Goal: Task Accomplishment & Management: Use online tool/utility

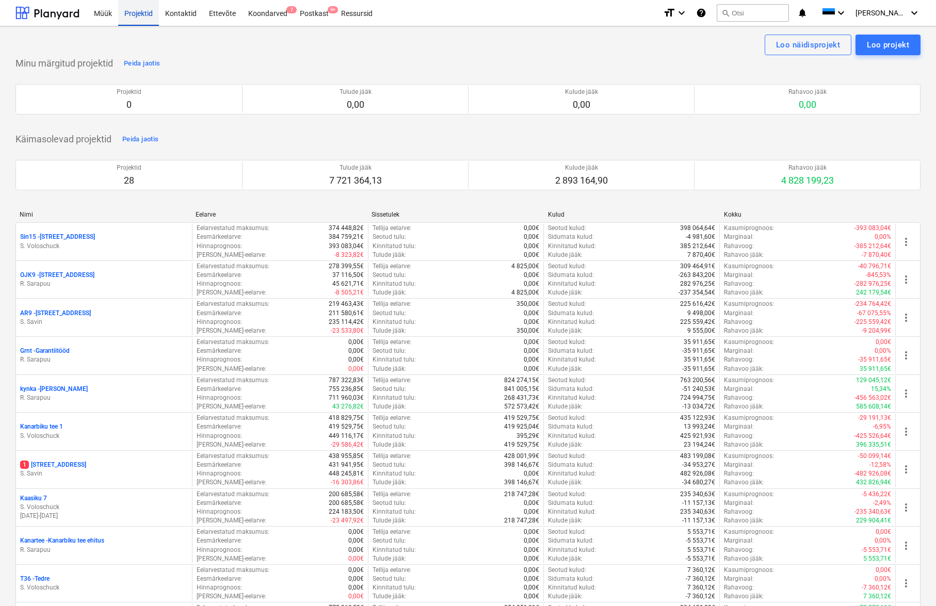
click at [137, 15] on div "Projektid" at bounding box center [138, 12] width 41 height 26
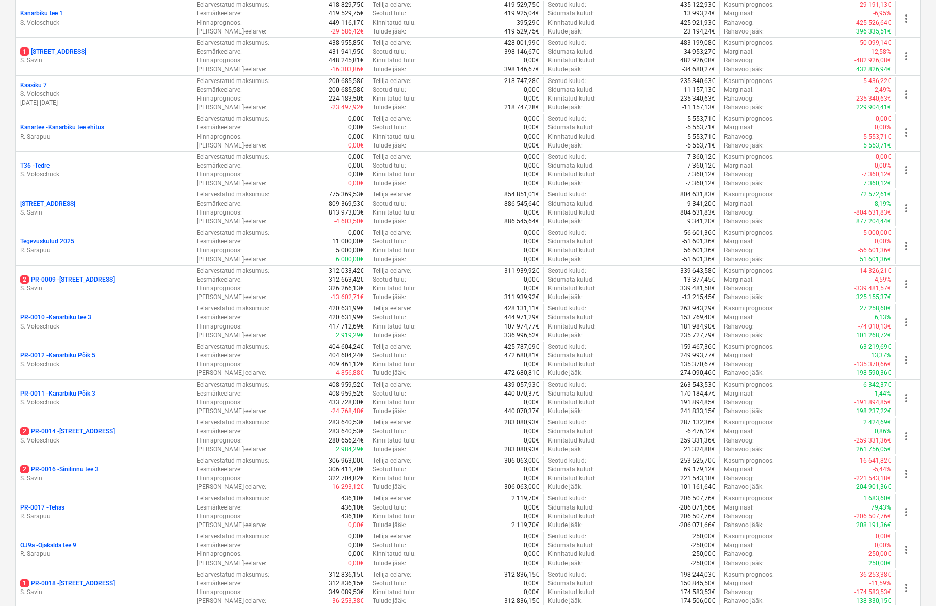
scroll to position [921, 0]
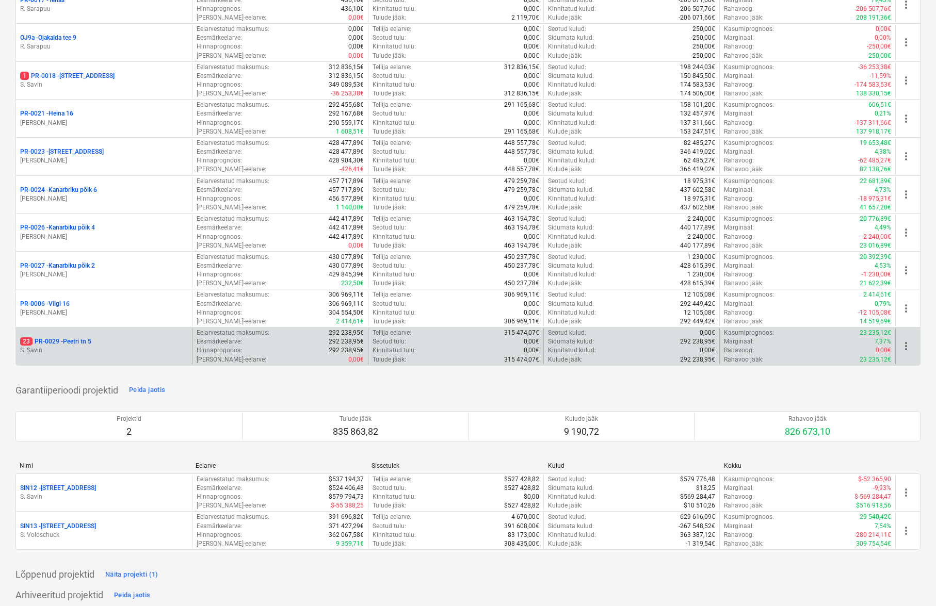
click at [70, 337] on p "23 PR-0029 - Peetri tn 5" at bounding box center [55, 341] width 71 height 9
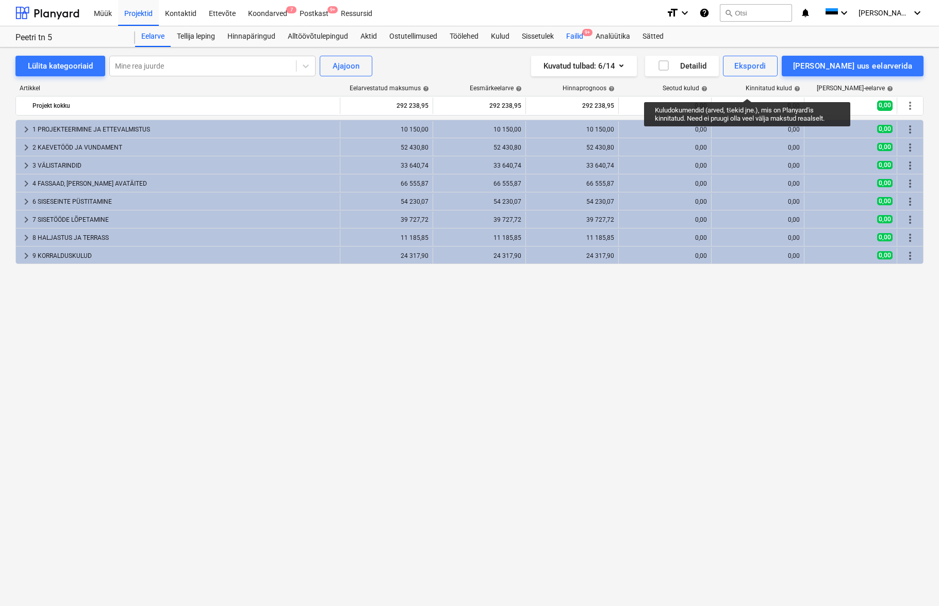
click at [577, 37] on div "Failid 9+" at bounding box center [574, 36] width 29 height 21
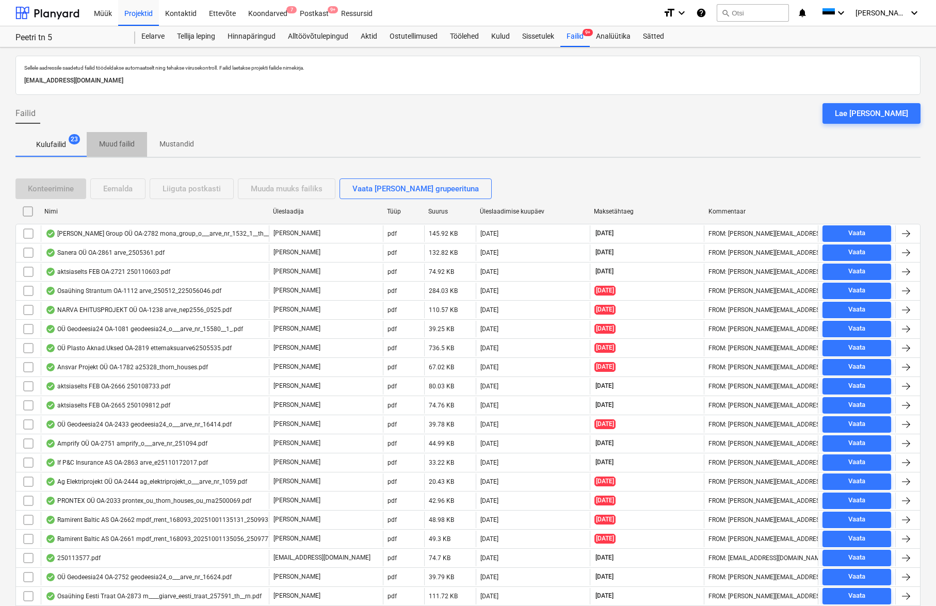
click at [116, 144] on p "Muud failid" at bounding box center [117, 144] width 36 height 11
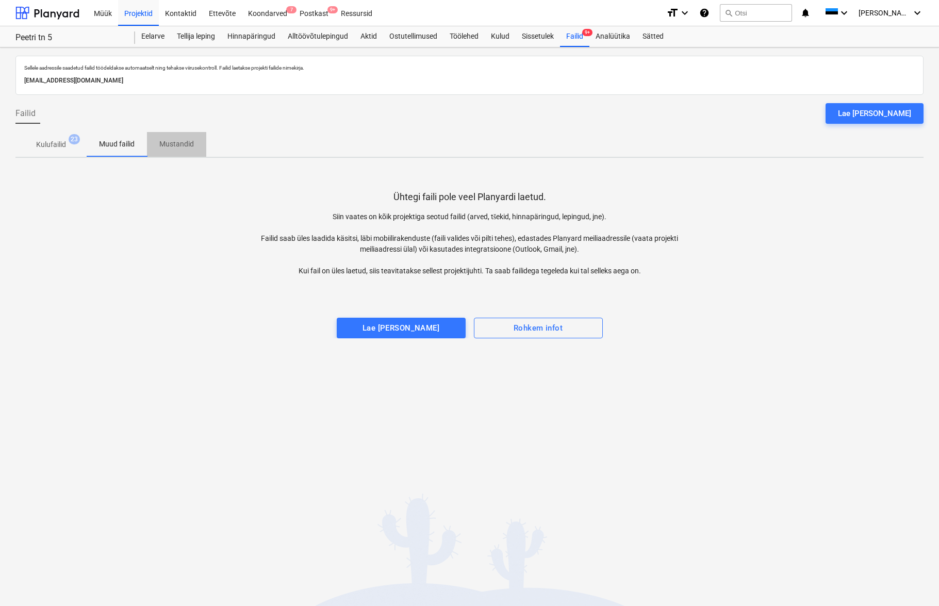
click at [183, 143] on p "Mustandid" at bounding box center [176, 144] width 35 height 11
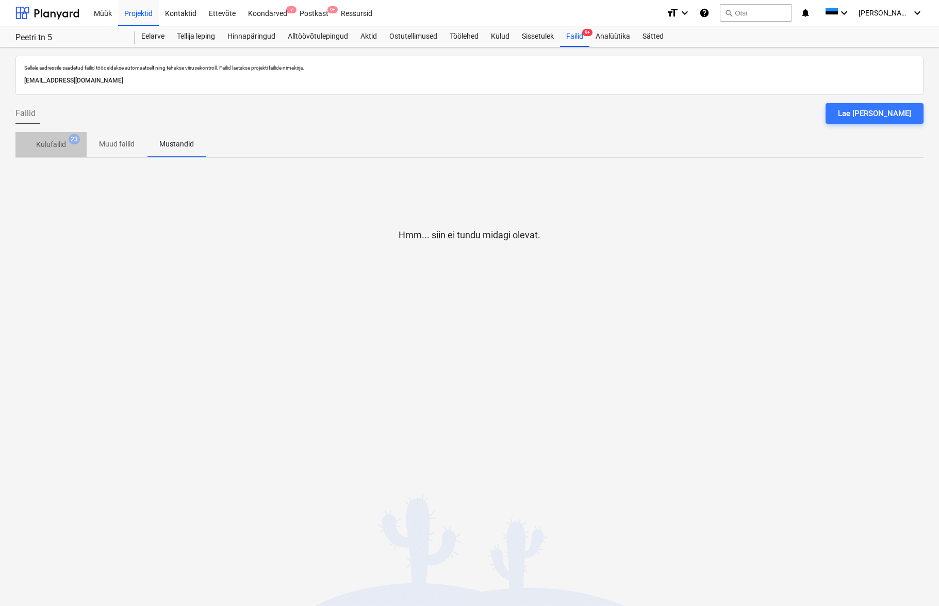
click at [55, 143] on p "Kulufailid" at bounding box center [51, 144] width 30 height 11
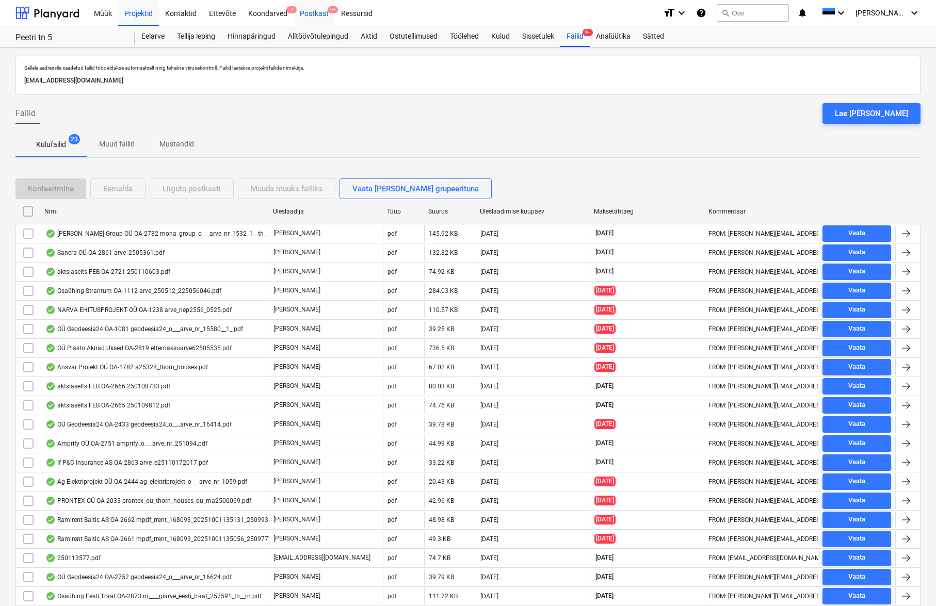
click at [312, 14] on div "Postkast 9+" at bounding box center [313, 12] width 41 height 26
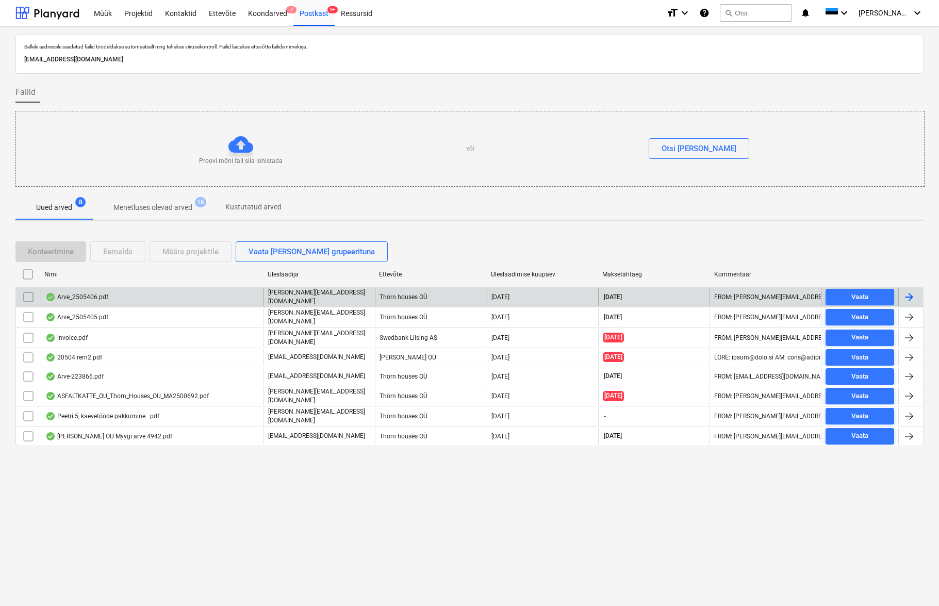
click at [88, 291] on div "Arve_2505406.pdf" at bounding box center [152, 297] width 223 height 18
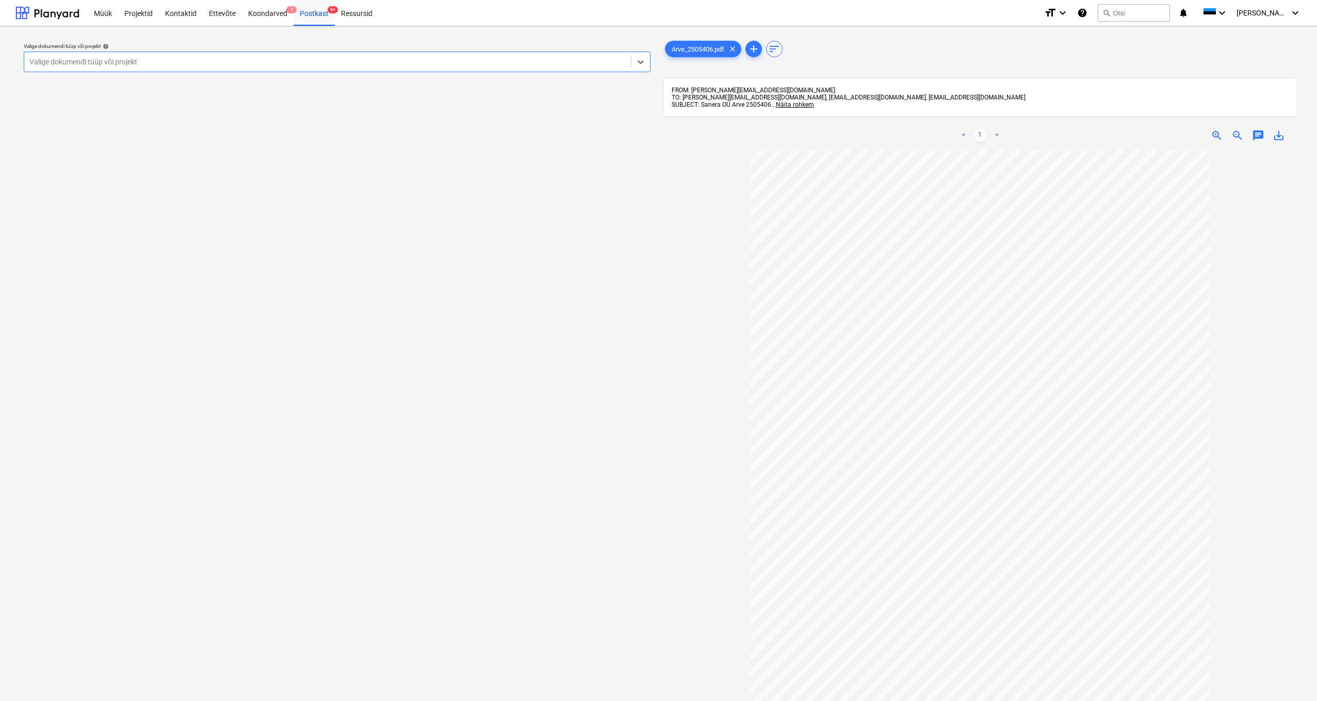
click at [37, 60] on div "Valige dokumendi tüüp või projekt" at bounding box center [327, 62] width 596 height 8
type input "koo"
click at [55, 88] on div "Koondarve" at bounding box center [337, 86] width 627 height 17
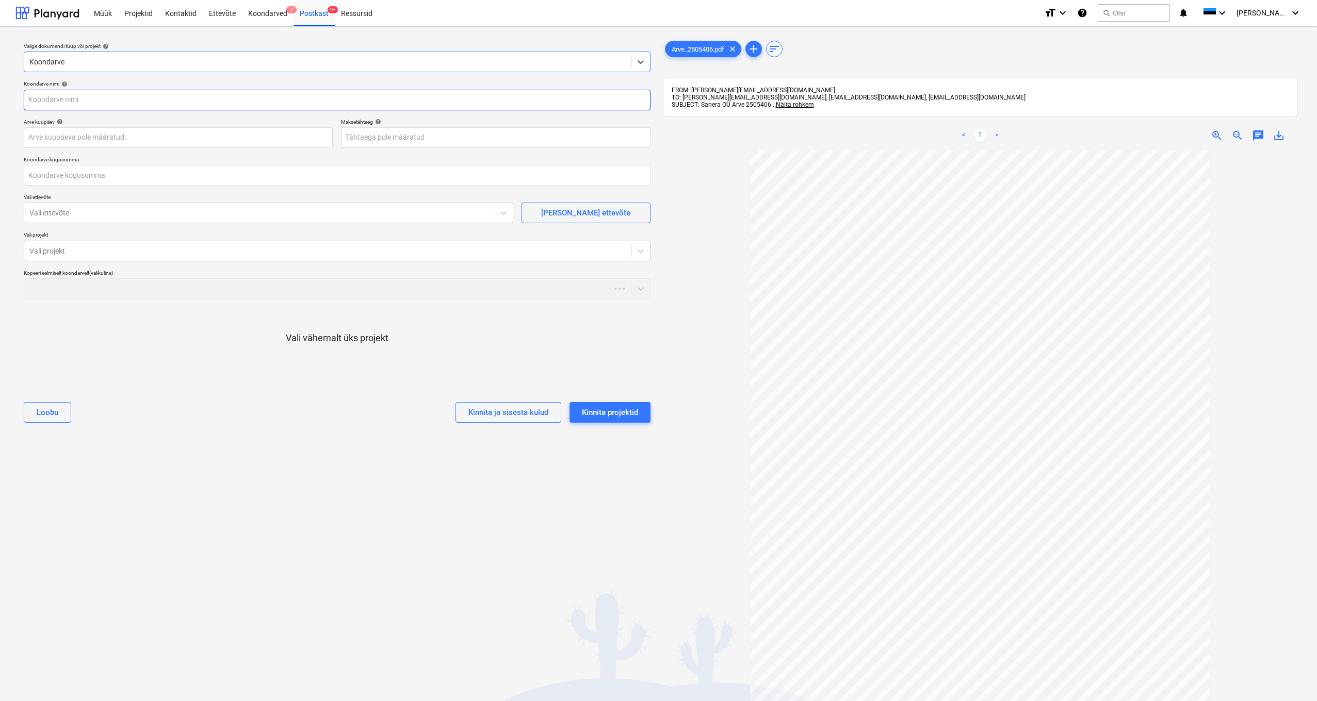
type input "2505406"
type input "[DATE]"
type input "0,00"
click at [56, 176] on input "text" at bounding box center [337, 175] width 627 height 21
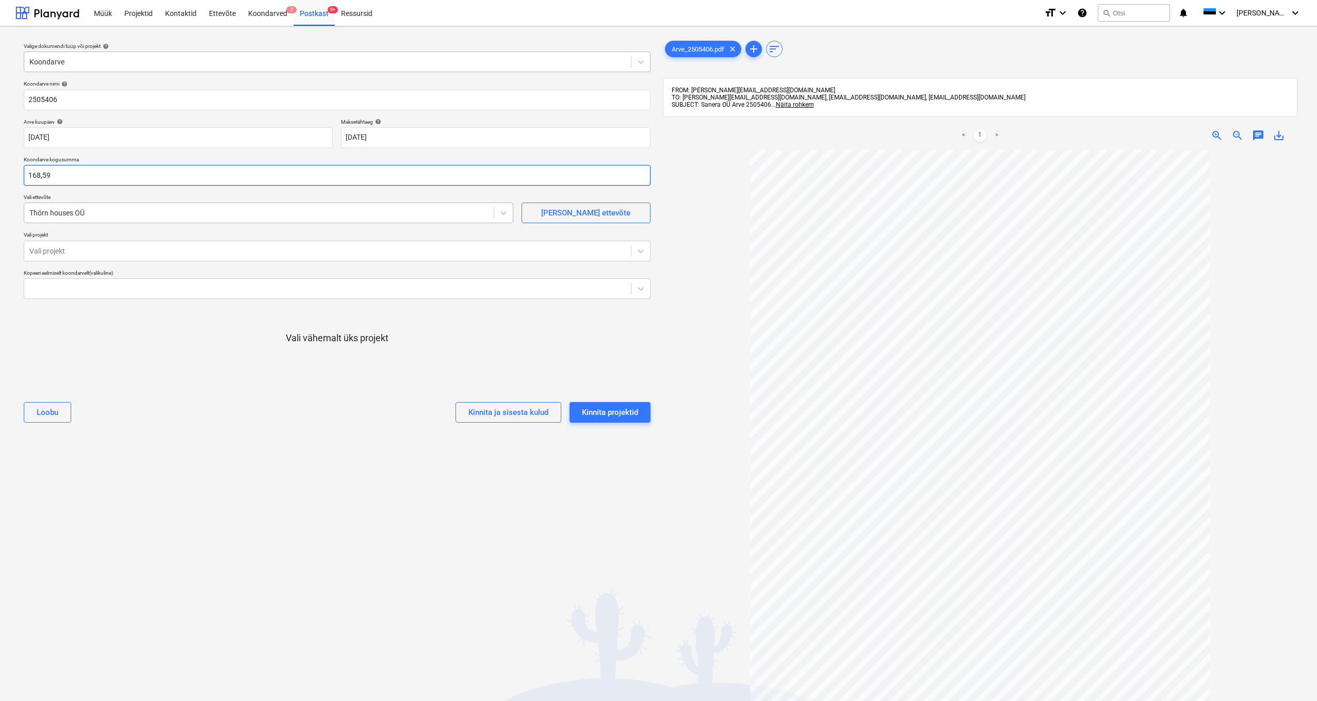
type input "168,59"
click at [77, 213] on div "Thörn houses OÜ" at bounding box center [258, 213] width 459 height 8
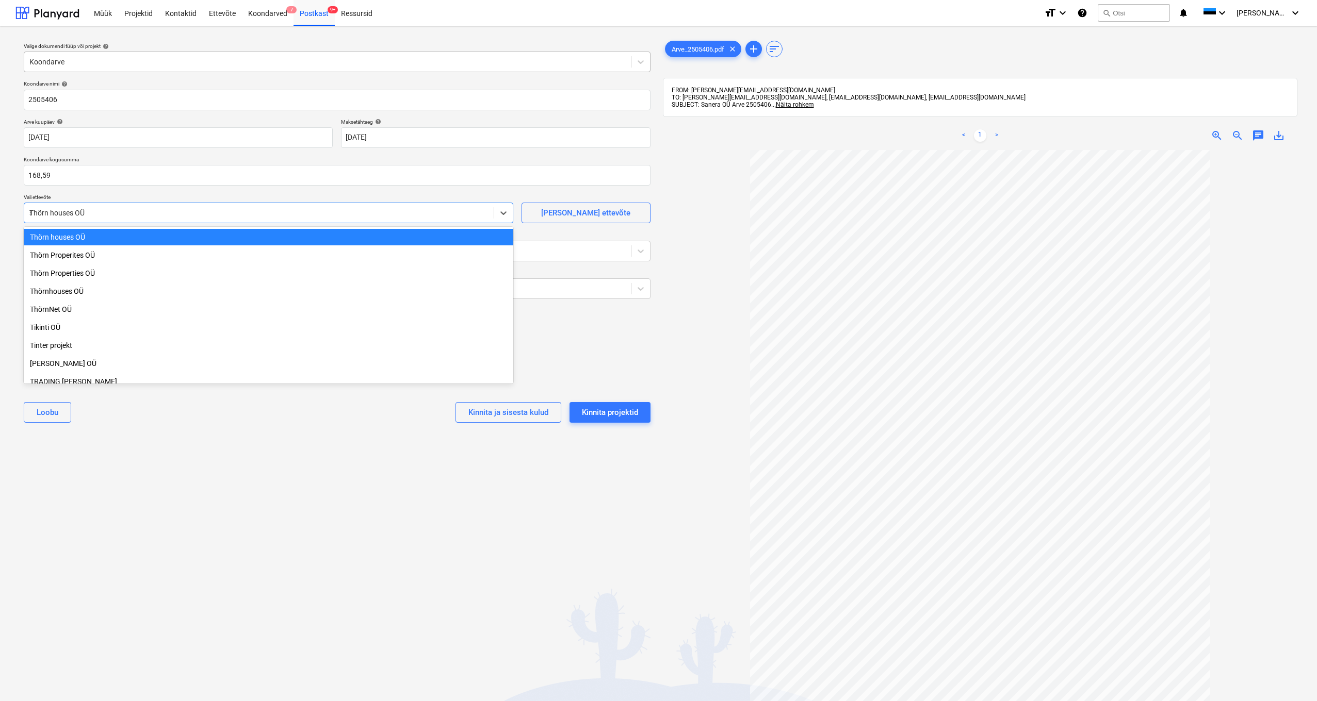
scroll to position [3474, 0]
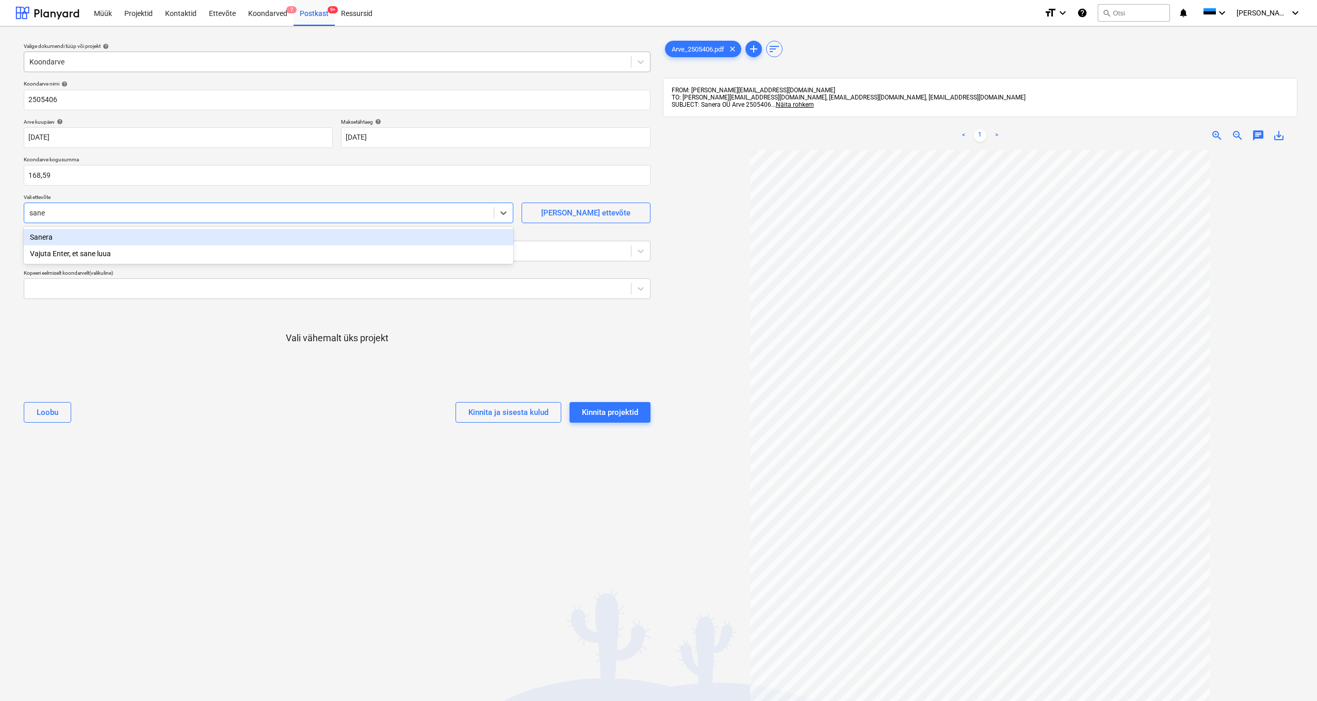
type input "[PERSON_NAME]"
click at [44, 238] on div "Sanera" at bounding box center [268, 237] width 489 height 17
click at [43, 249] on div "Vali projekt" at bounding box center [327, 251] width 596 height 8
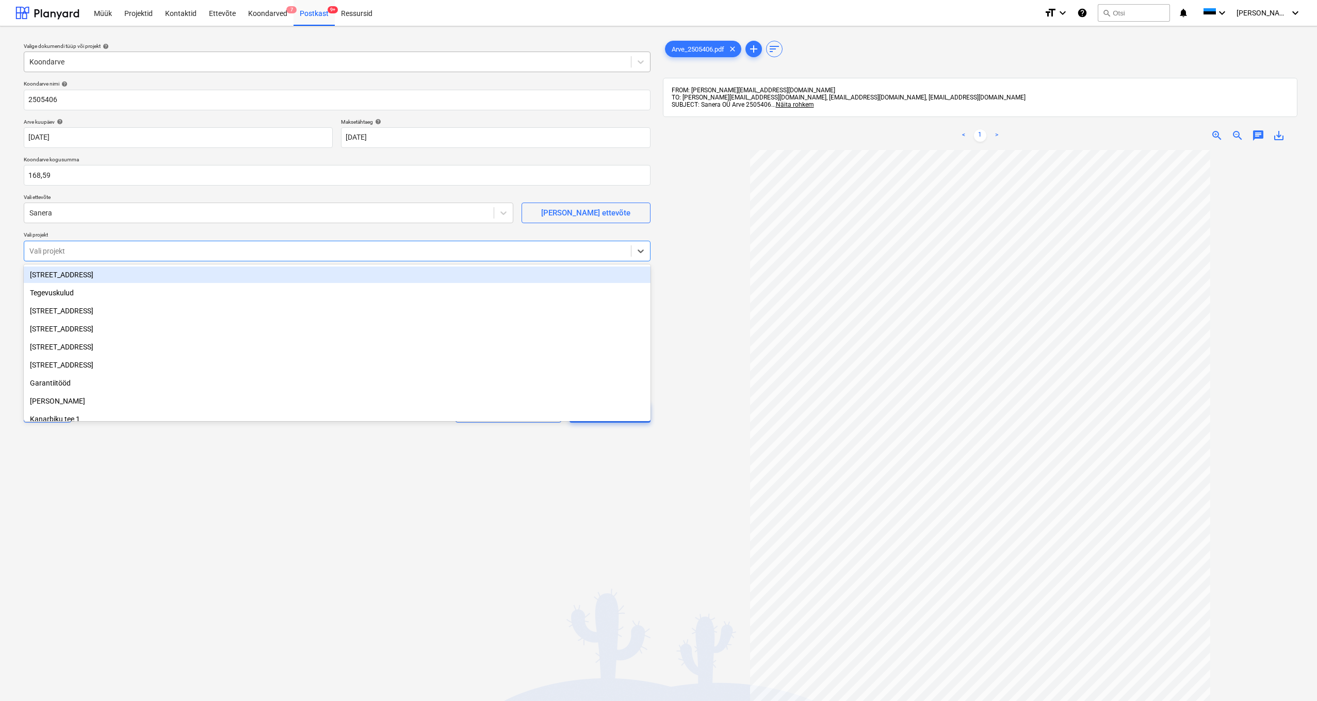
type input "m"
type input "kana"
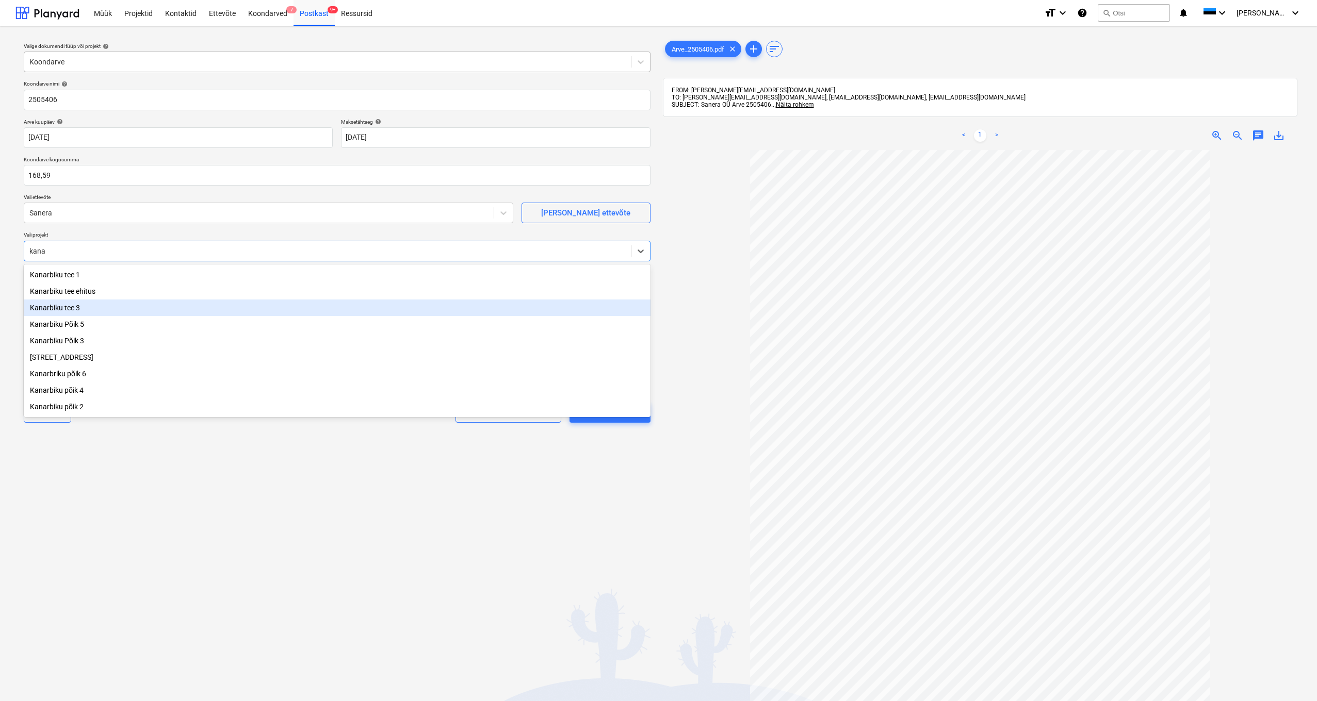
click at [80, 307] on div "Kanarbiku tee 3" at bounding box center [337, 308] width 627 height 17
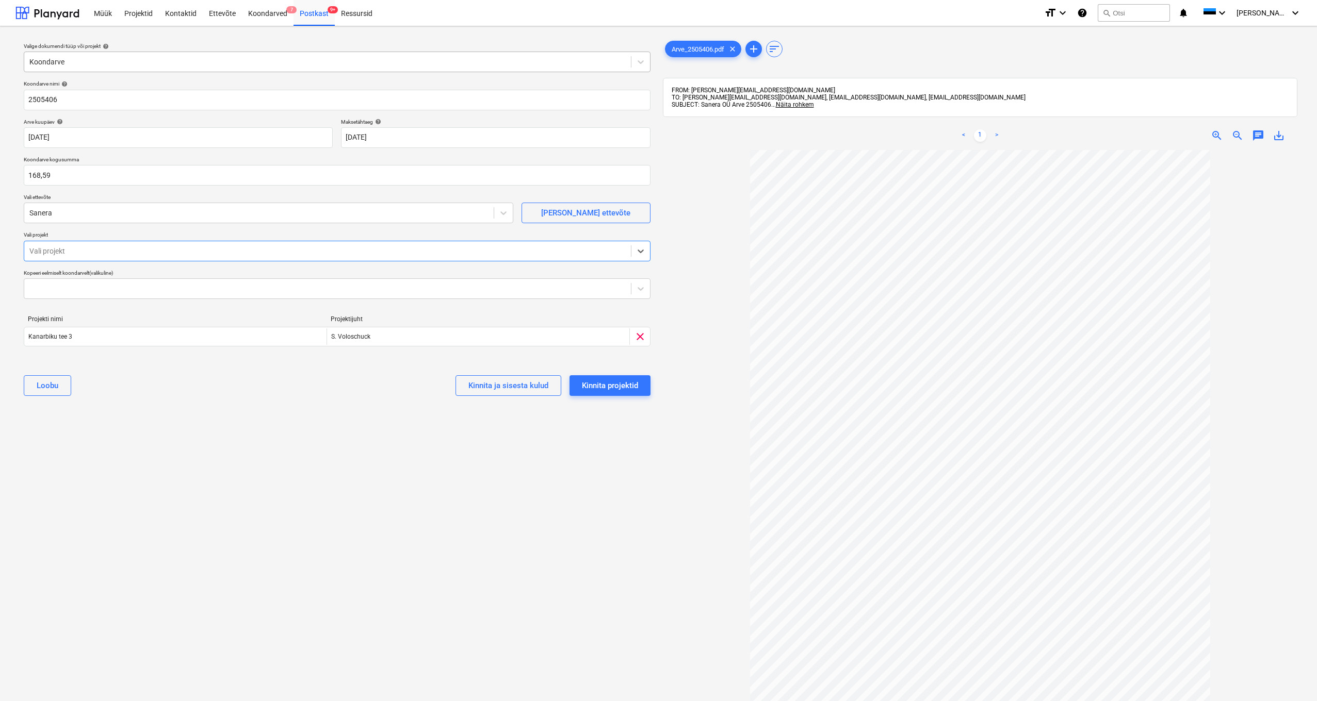
click at [43, 248] on div "Vali projekt" at bounding box center [327, 251] width 596 height 8
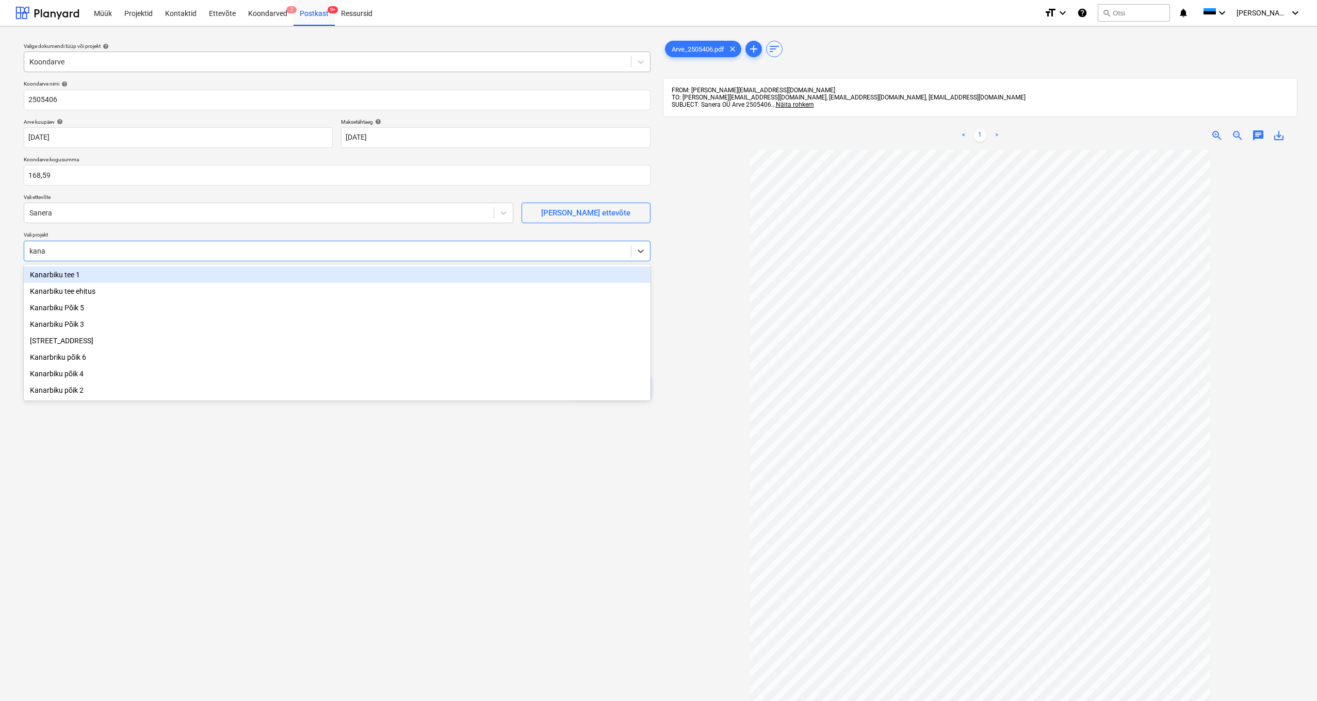
type input "[PERSON_NAME]"
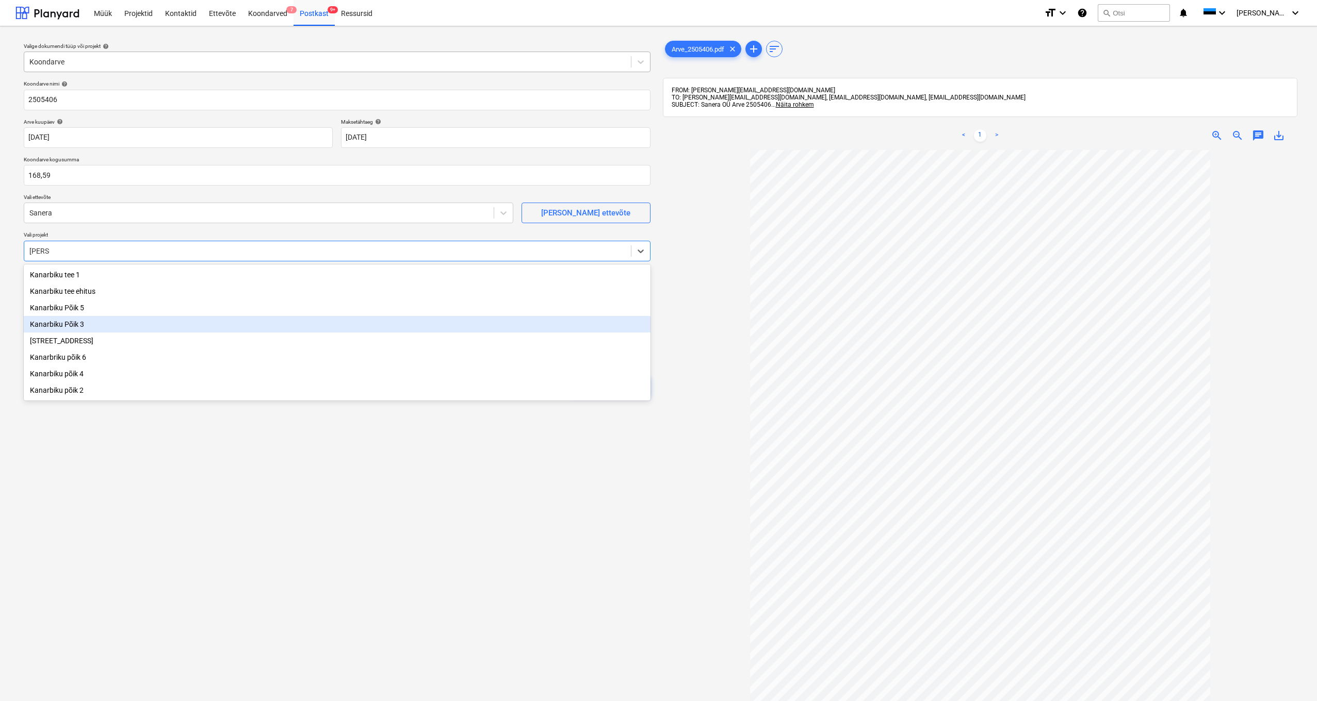
click at [69, 325] on div "Kanarbiku Põik 3" at bounding box center [337, 324] width 627 height 17
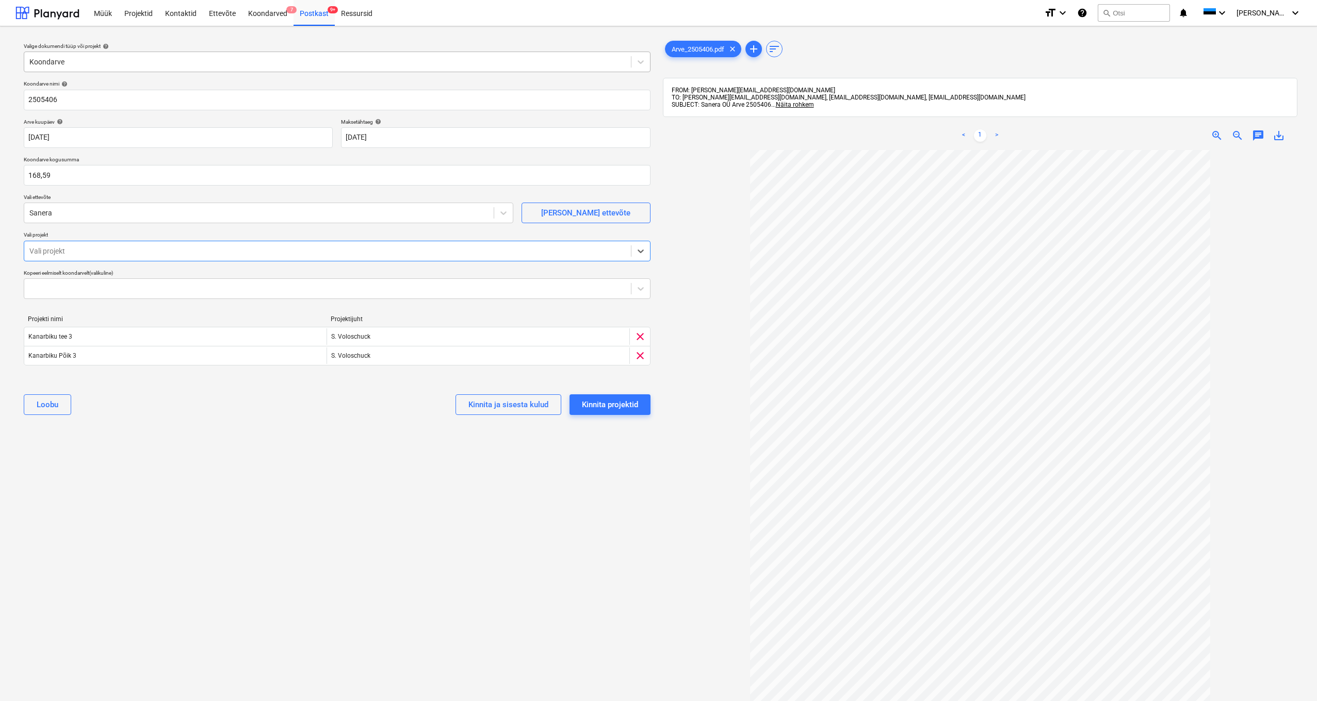
click at [60, 252] on div "Vali projekt" at bounding box center [327, 251] width 596 height 8
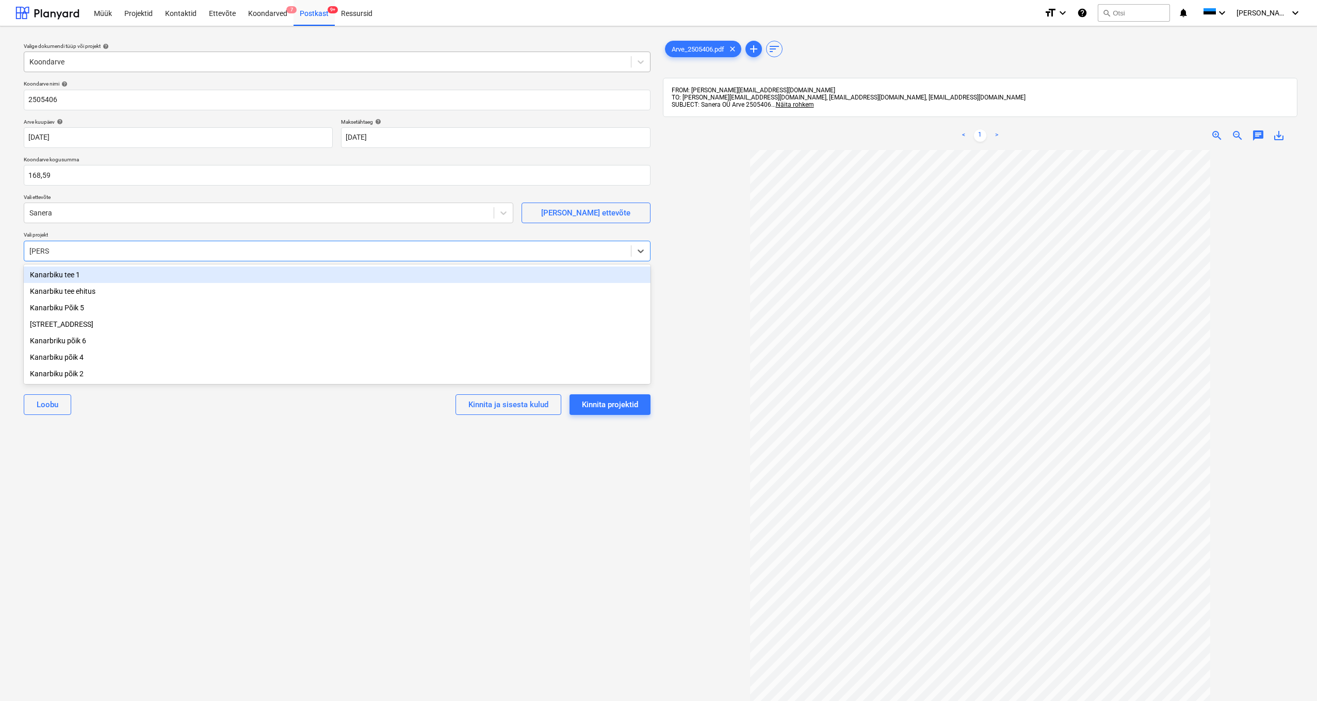
type input "kanarb"
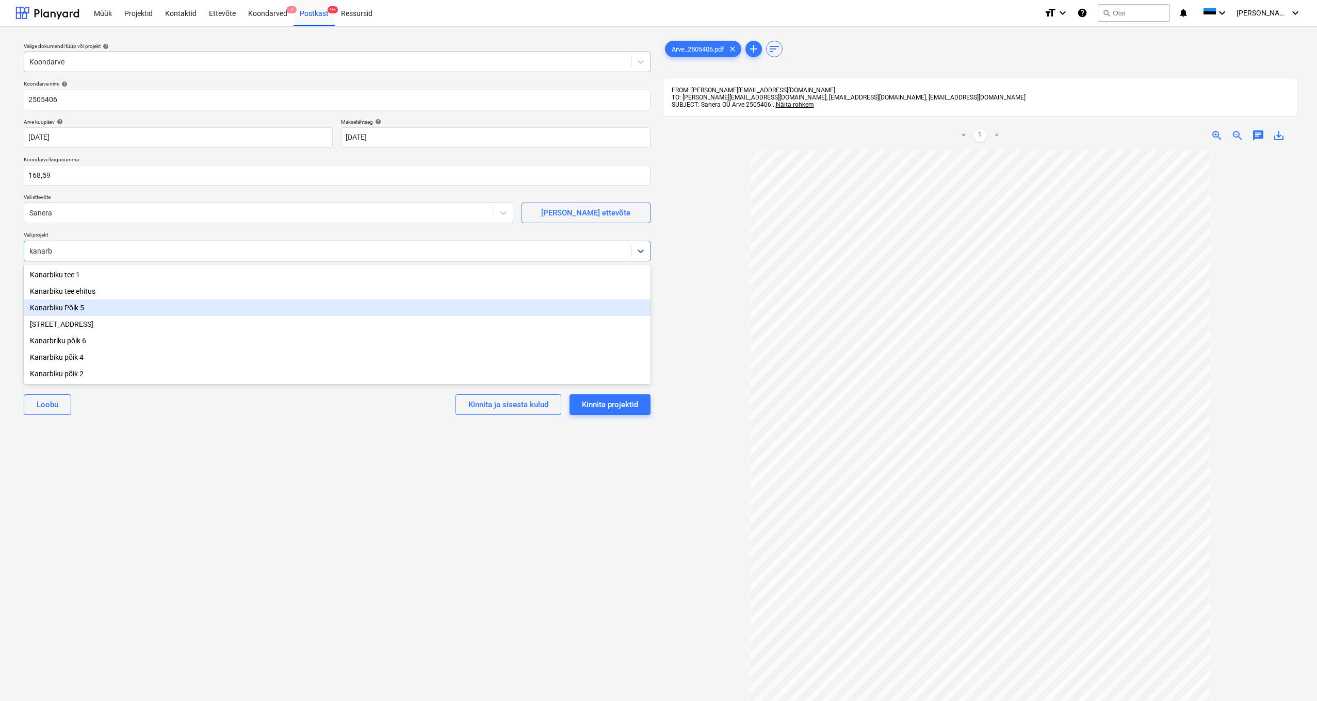
click at [71, 309] on div "Kanarbiku Põik 5" at bounding box center [337, 308] width 627 height 17
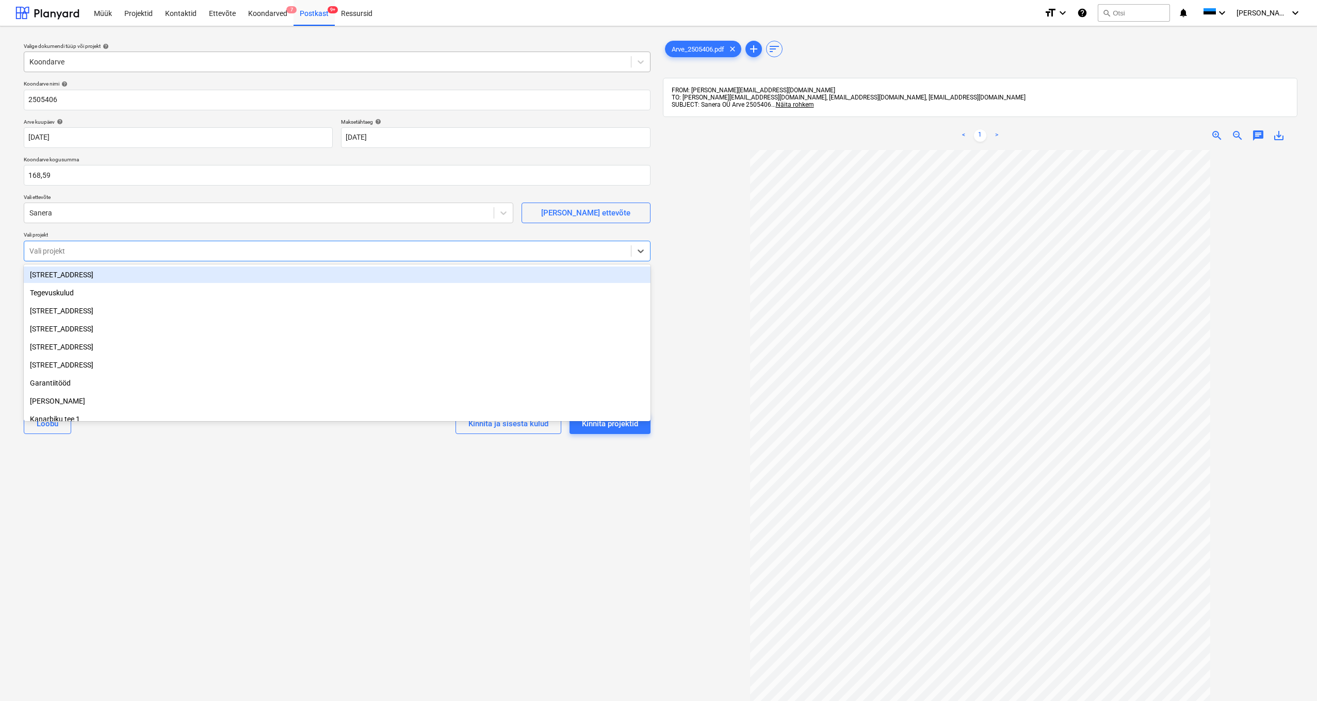
click at [193, 226] on div "Koondarve nimi help 2505406 Arve kuupäev help [DATE] 15.10.2025 Press the down …" at bounding box center [337, 261] width 635 height 370
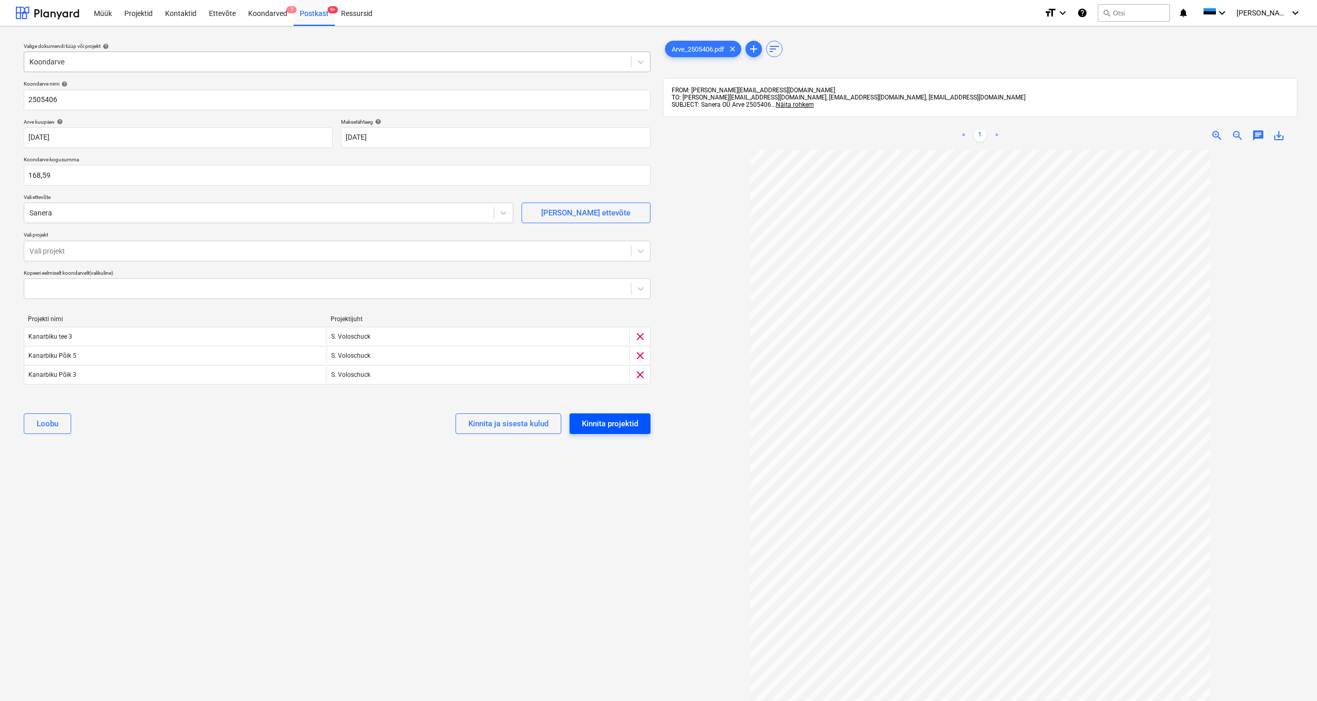
click at [627, 429] on div "Kinnita projektid" at bounding box center [610, 423] width 56 height 13
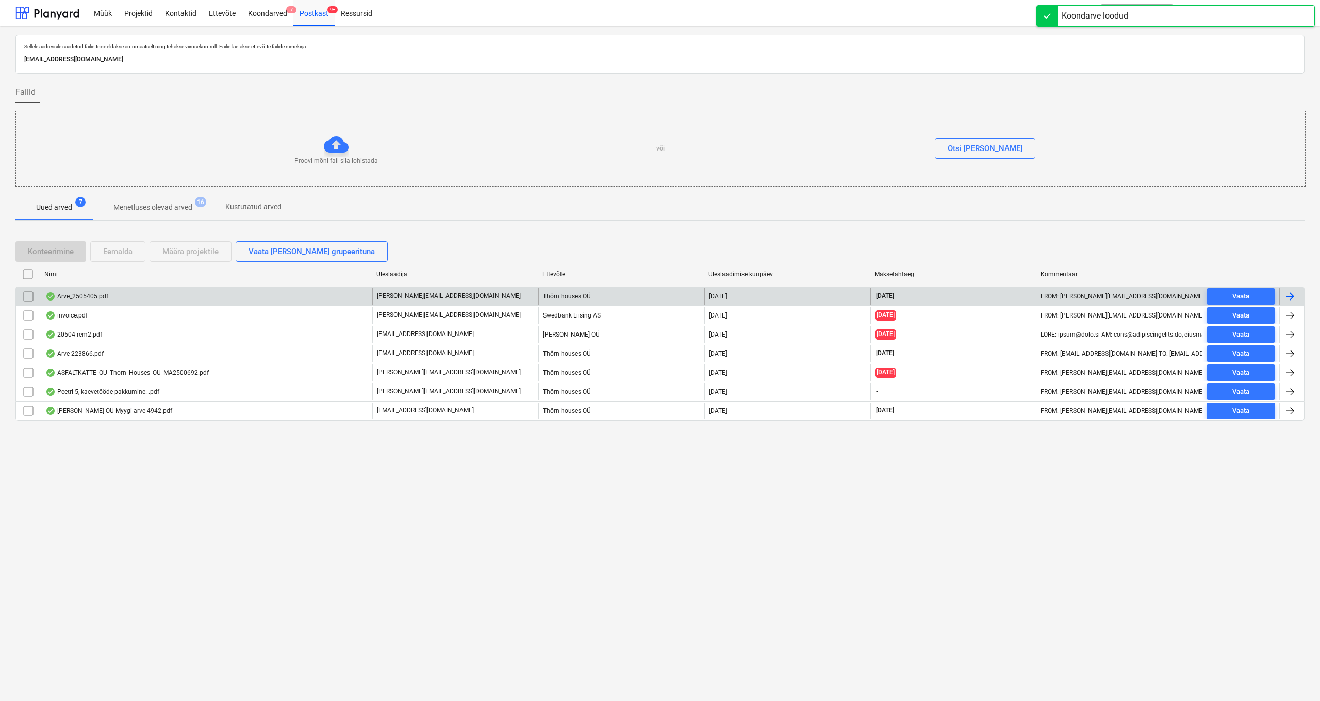
click at [91, 293] on div "Arve_2505405.pdf" at bounding box center [76, 296] width 63 height 8
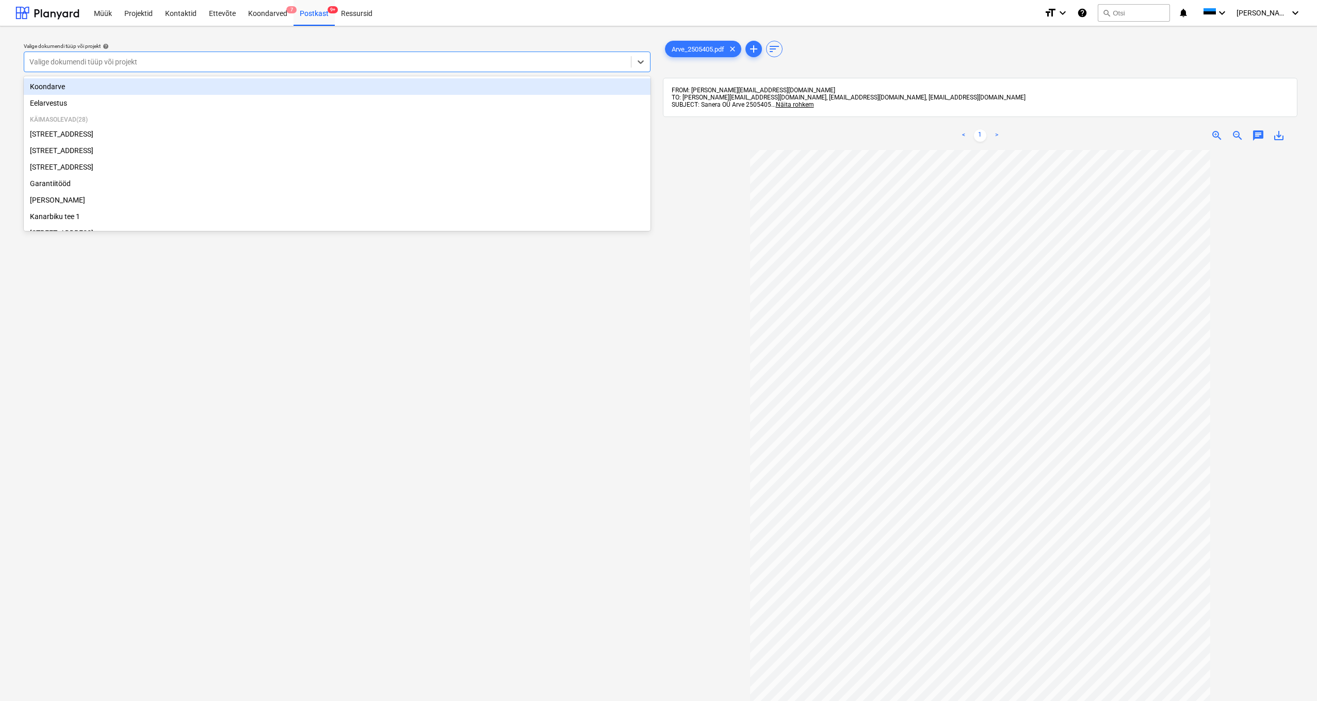
click at [55, 60] on div "Valige dokumendi tüüp või projekt" at bounding box center [327, 62] width 596 height 8
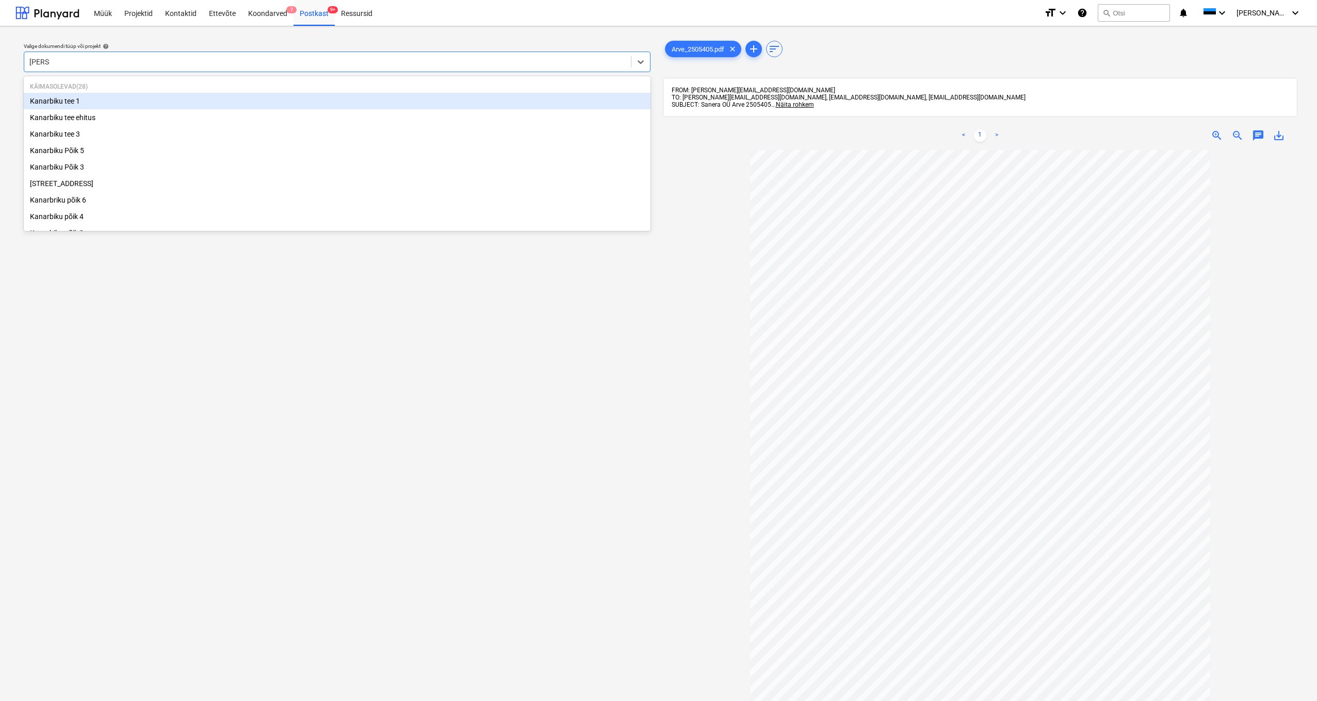
type input "kanarb"
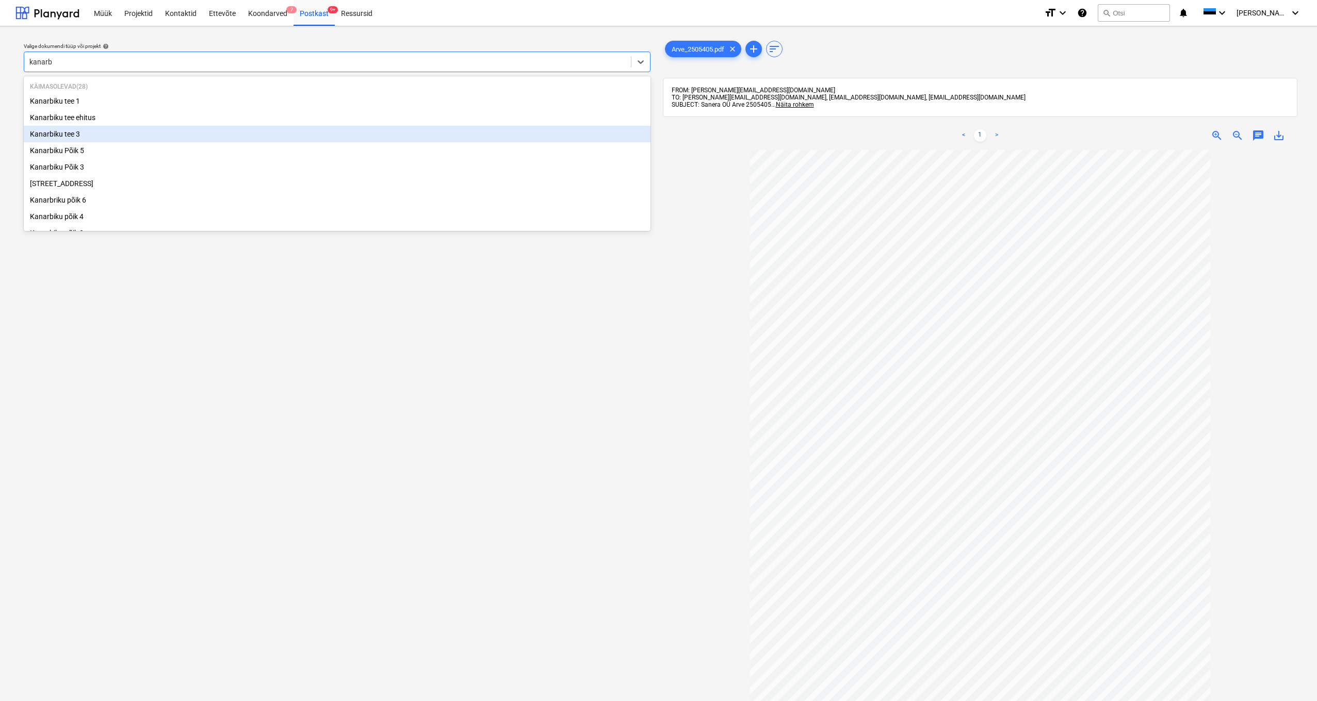
click at [77, 136] on div "Kanarbiku tee 3" at bounding box center [337, 134] width 627 height 17
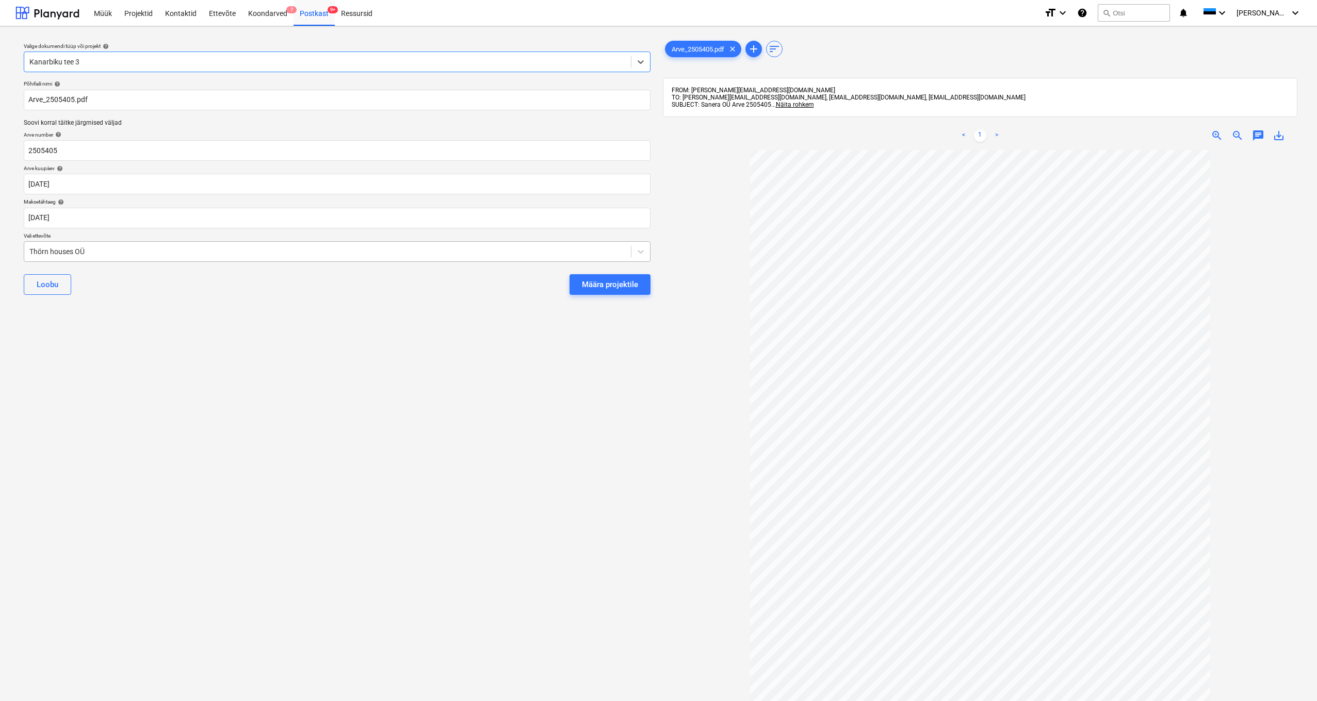
click at [29, 250] on div "Thörn houses OÜ" at bounding box center [327, 252] width 596 height 8
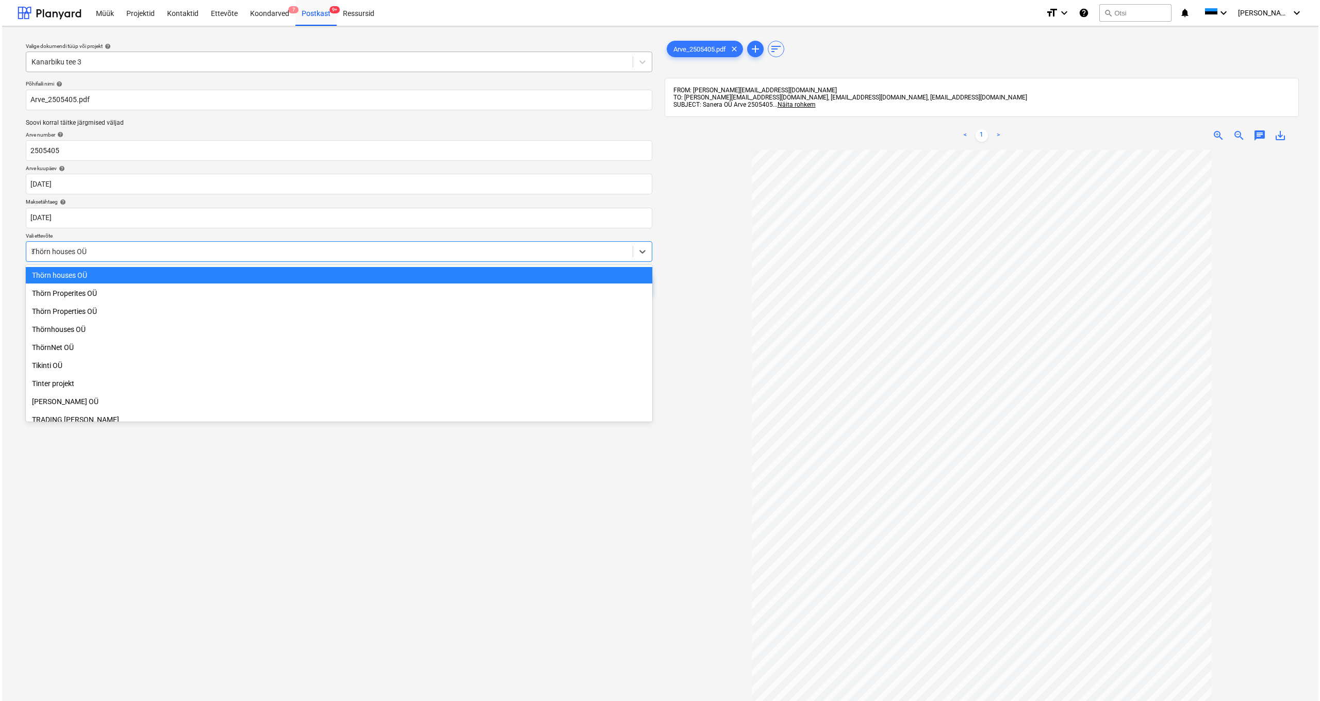
scroll to position [3456, 0]
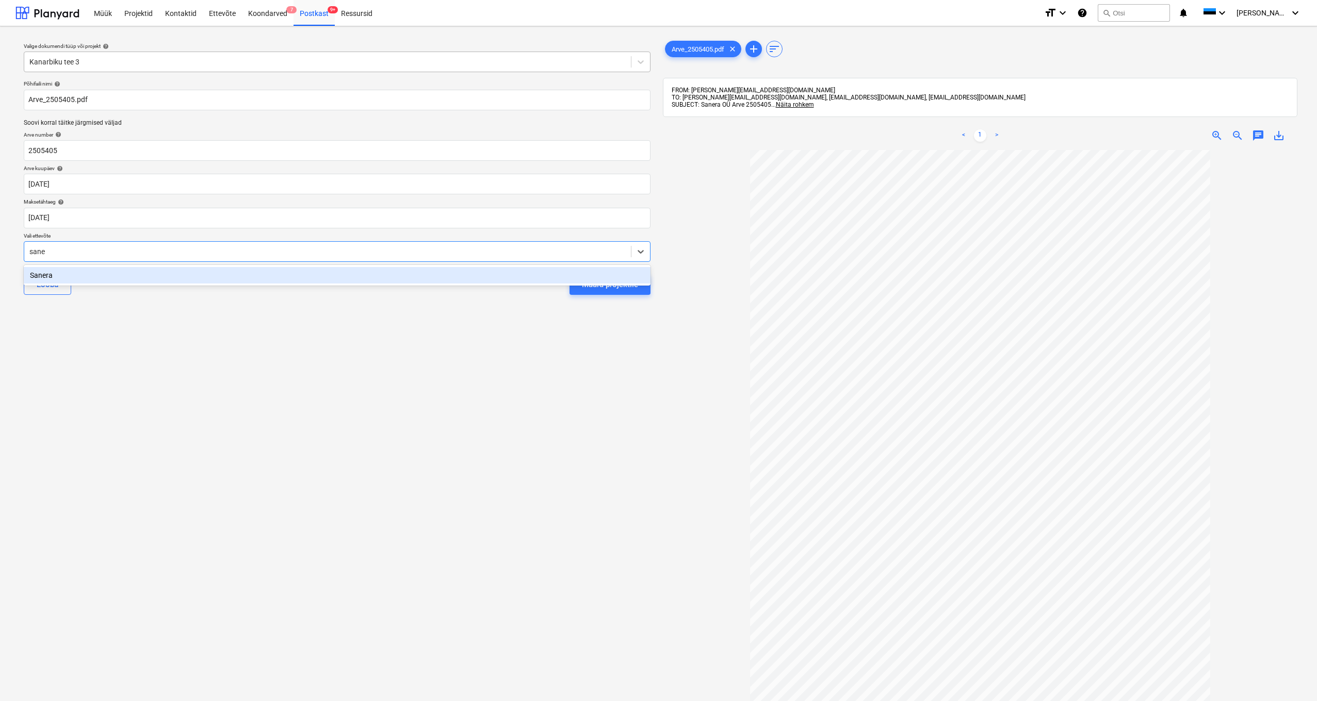
type input "[PERSON_NAME]"
click at [36, 277] on div "Sanera" at bounding box center [337, 275] width 627 height 17
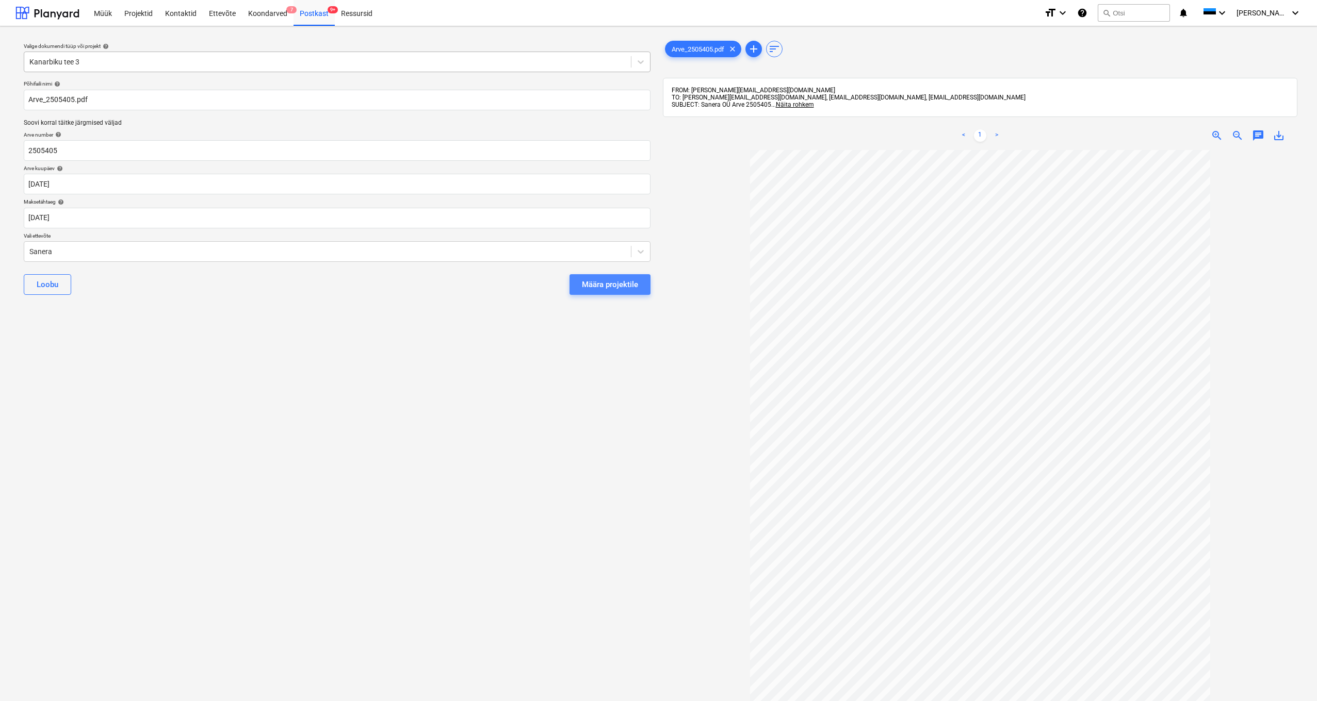
click at [590, 282] on div "Määra projektile" at bounding box center [610, 284] width 56 height 13
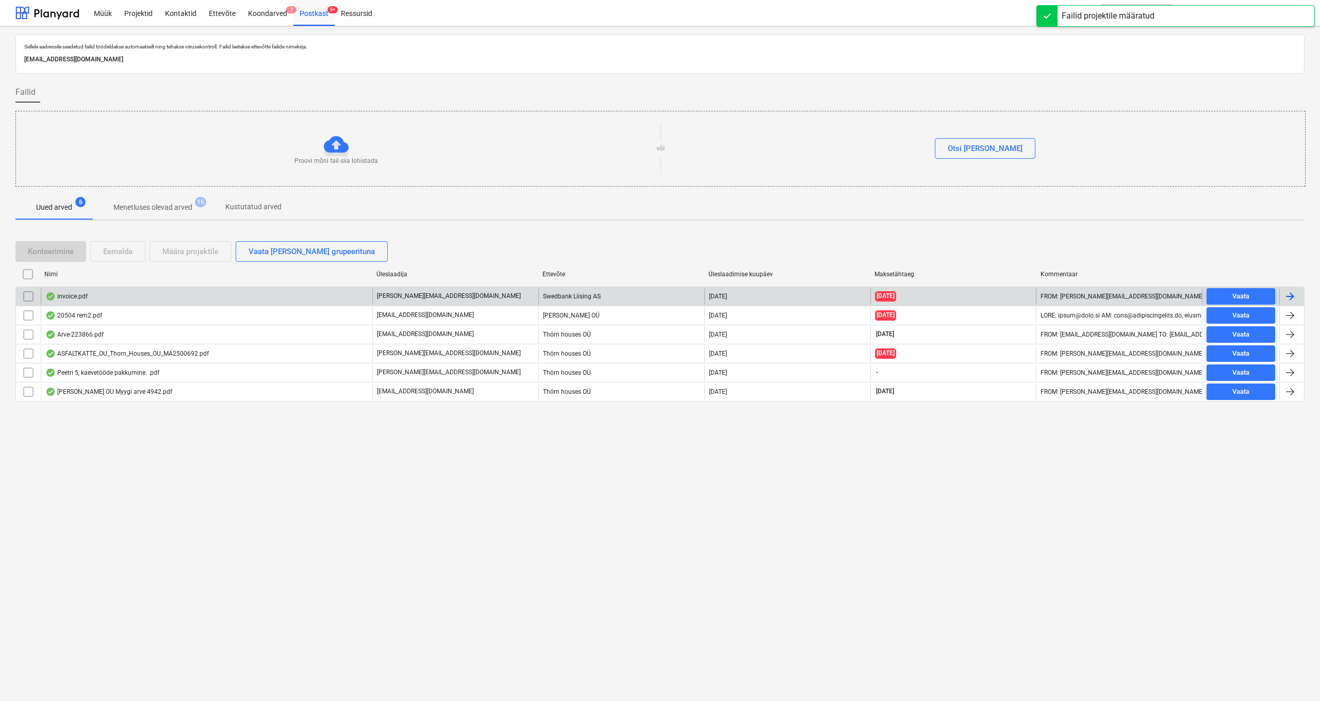
click at [79, 295] on div "invoice.pdf" at bounding box center [66, 296] width 42 height 8
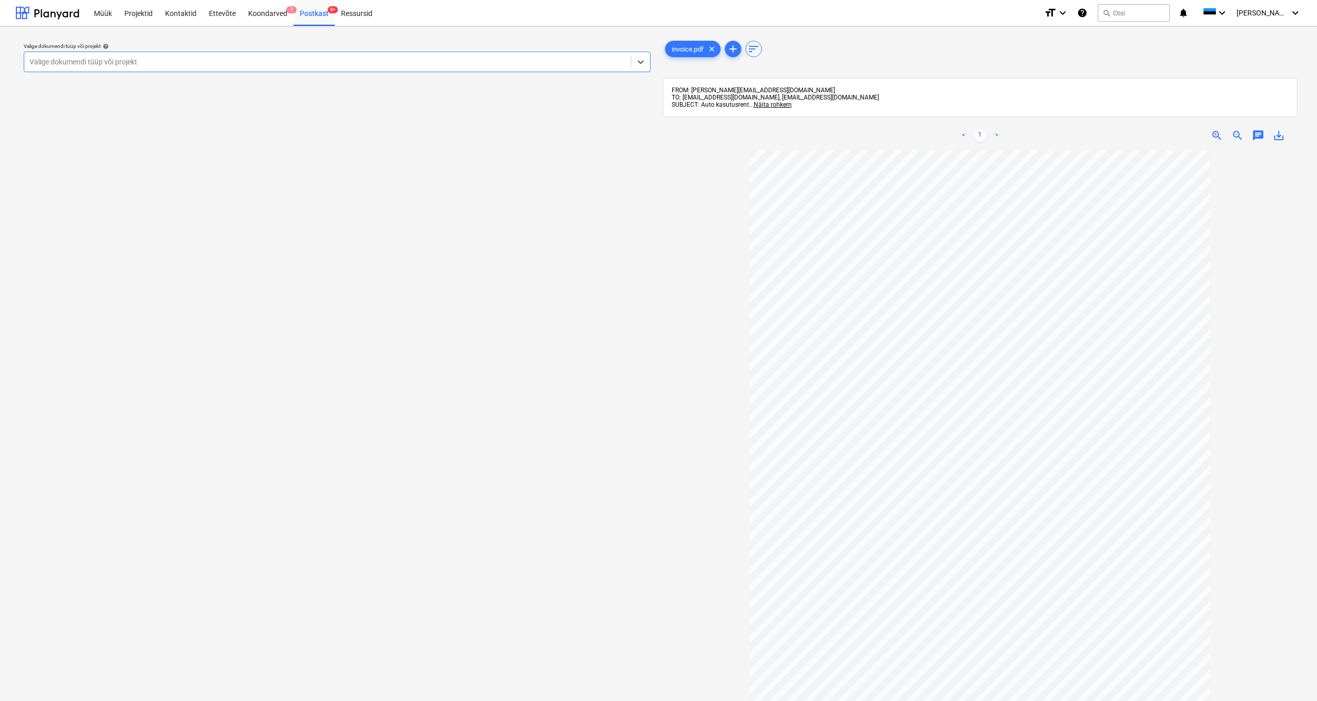
click at [164, 63] on div at bounding box center [327, 62] width 596 height 10
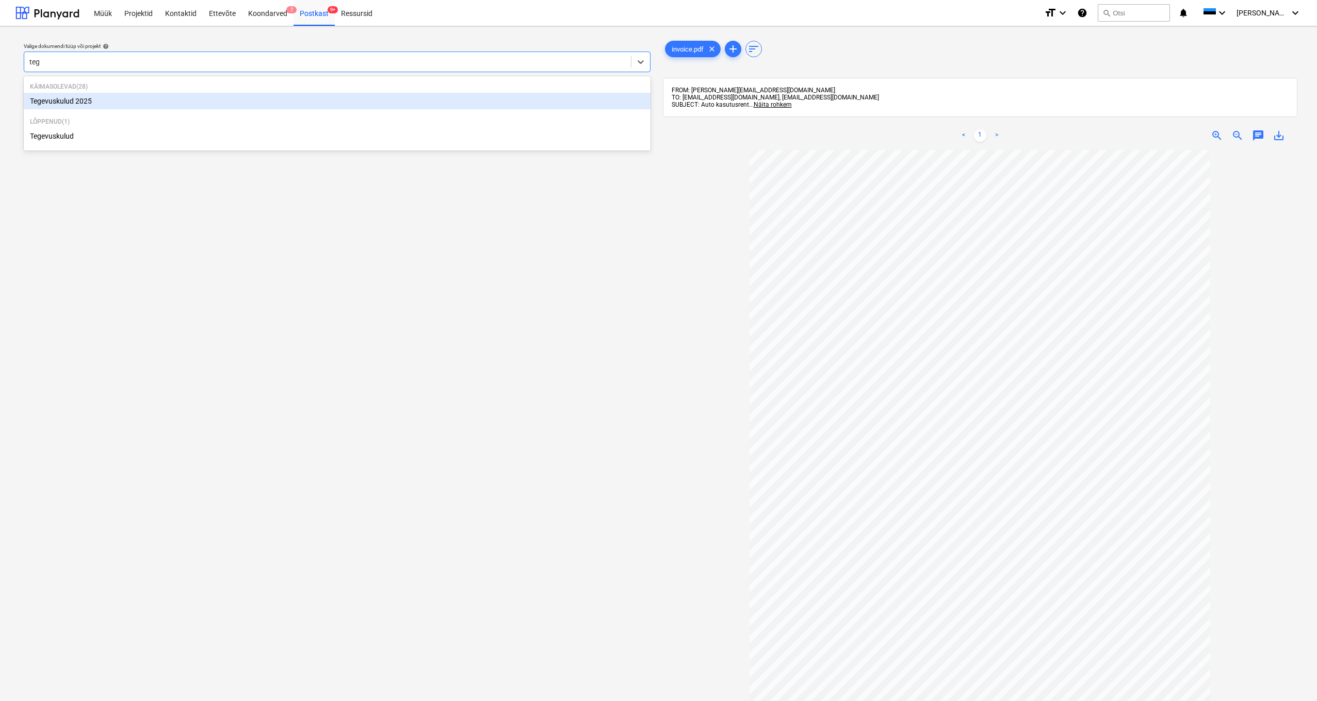
type input "tege"
click at [78, 101] on div "Tegevuskulud 2025" at bounding box center [337, 101] width 627 height 17
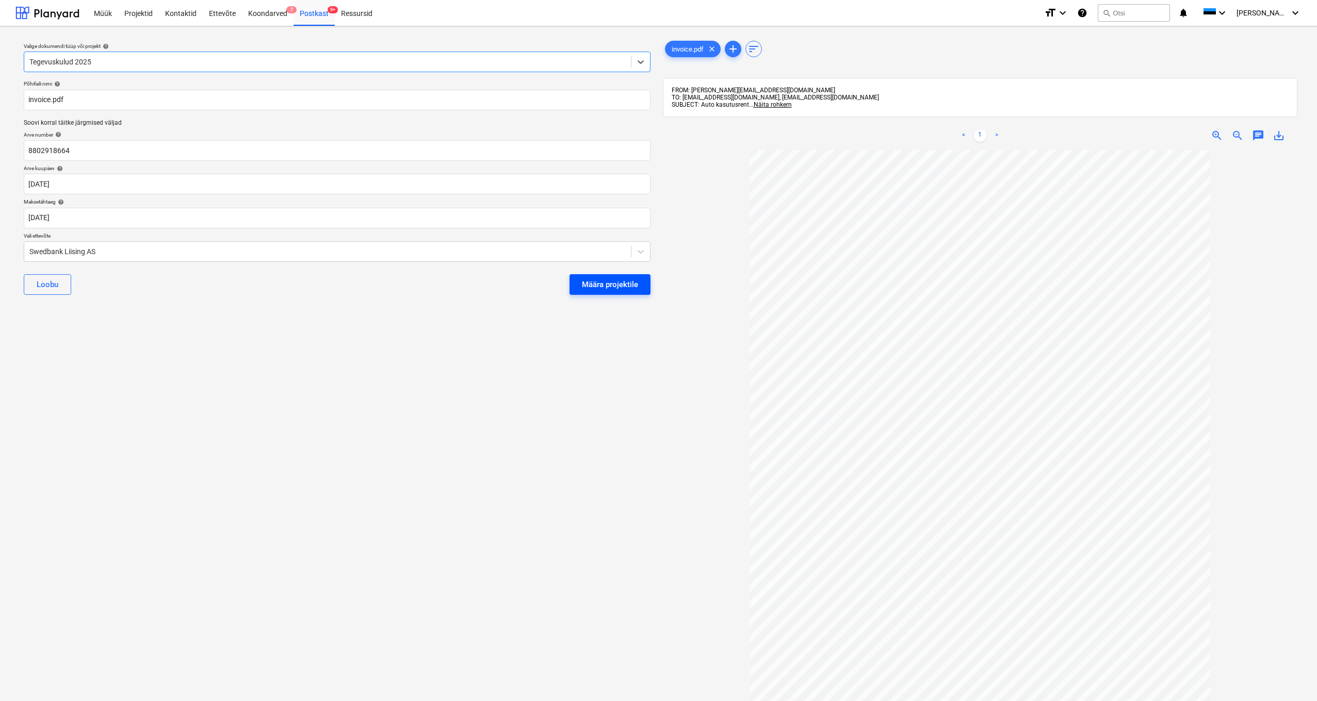
click at [596, 283] on div "Määra projektile" at bounding box center [610, 284] width 56 height 13
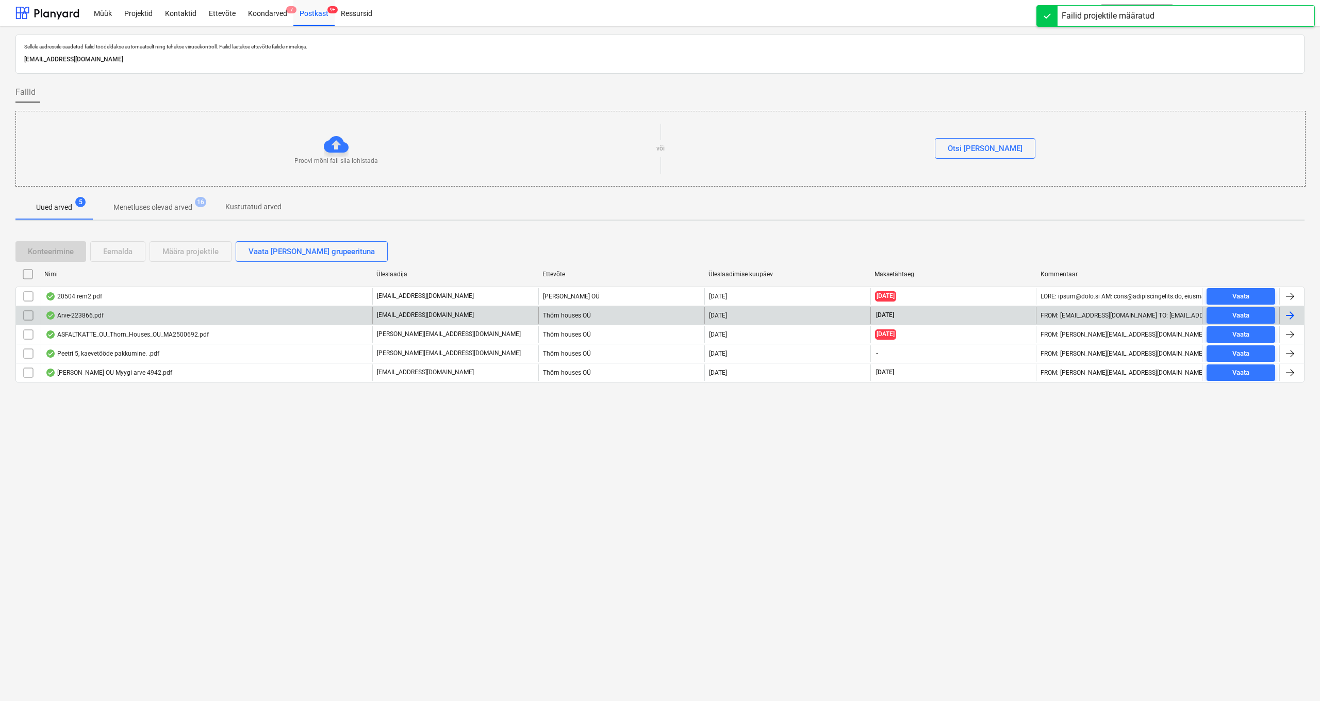
click at [74, 317] on div "Arve-223866.pdf" at bounding box center [74, 316] width 58 height 8
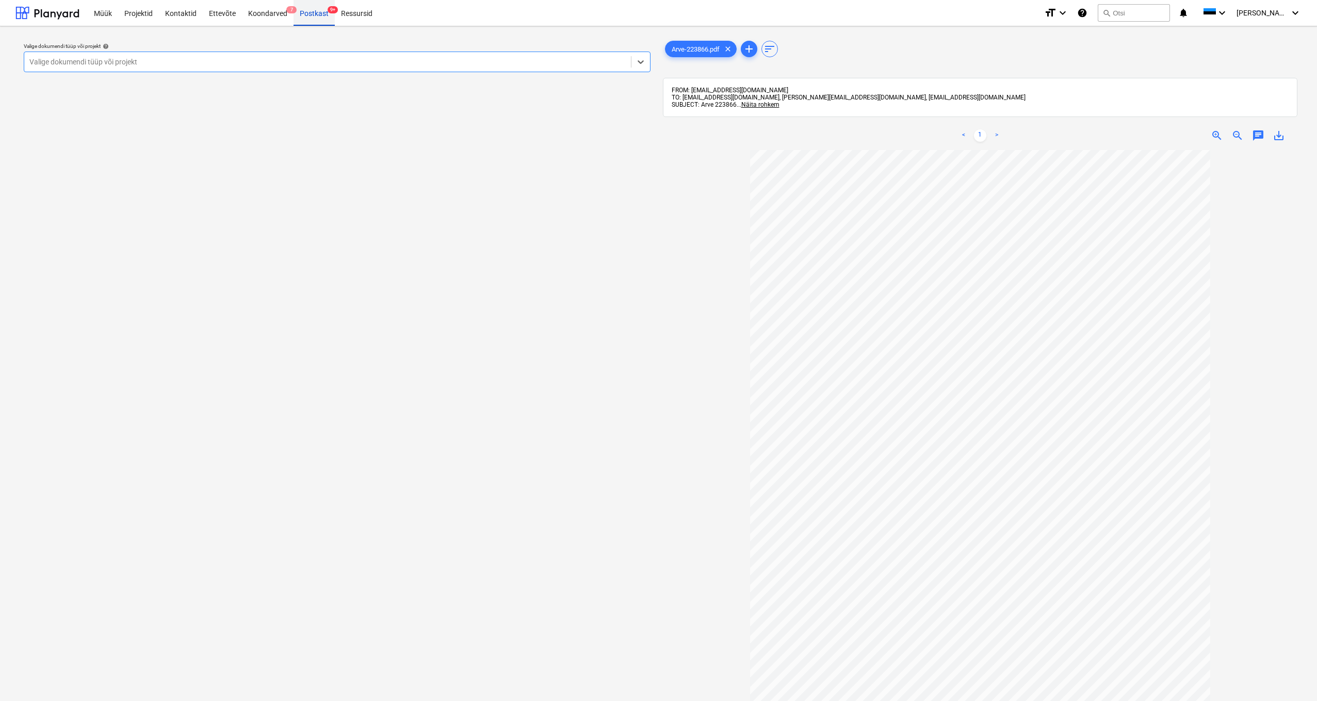
click at [323, 15] on div "Postkast 9+" at bounding box center [313, 12] width 41 height 26
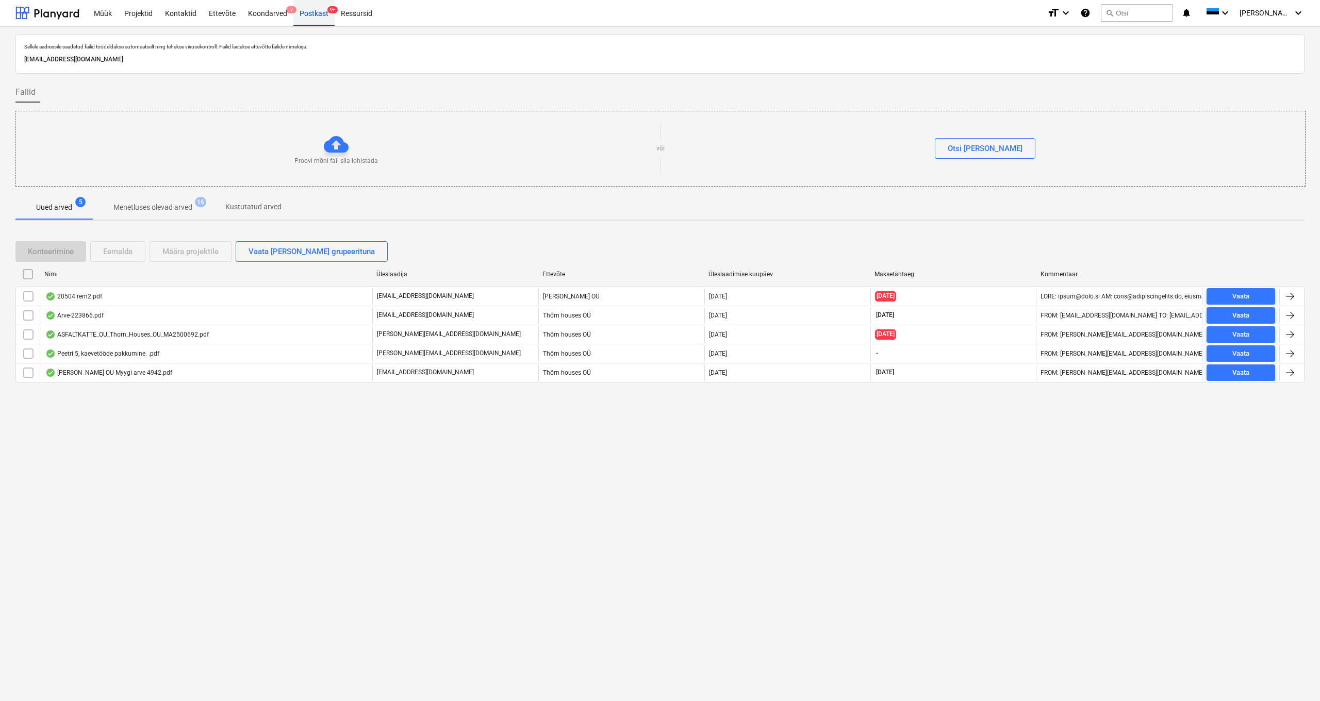
click at [315, 13] on div "Postkast 9+" at bounding box center [313, 12] width 41 height 26
